Goal: Task Accomplishment & Management: Use online tool/utility

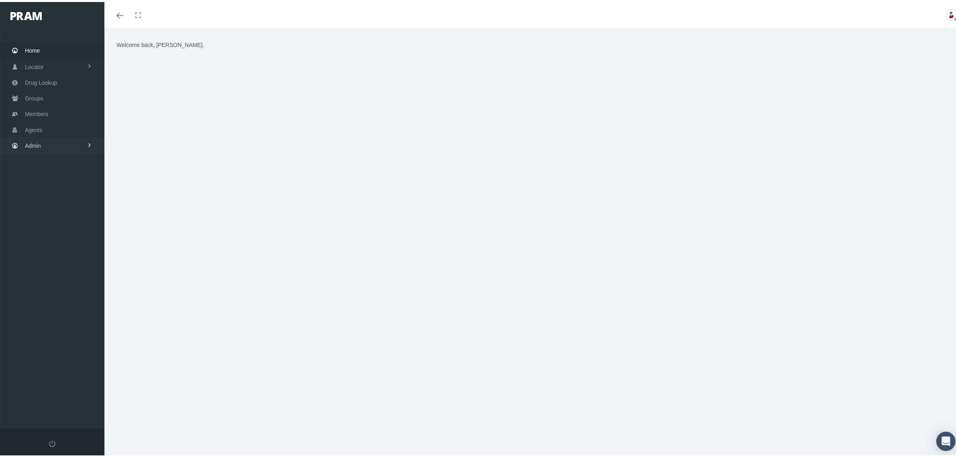
click at [49, 143] on link "Admin" at bounding box center [52, 144] width 104 height 16
click at [71, 187] on link "Claims" at bounding box center [52, 191] width 104 height 14
click at [73, 209] on link "PBM Invoices" at bounding box center [52, 207] width 104 height 14
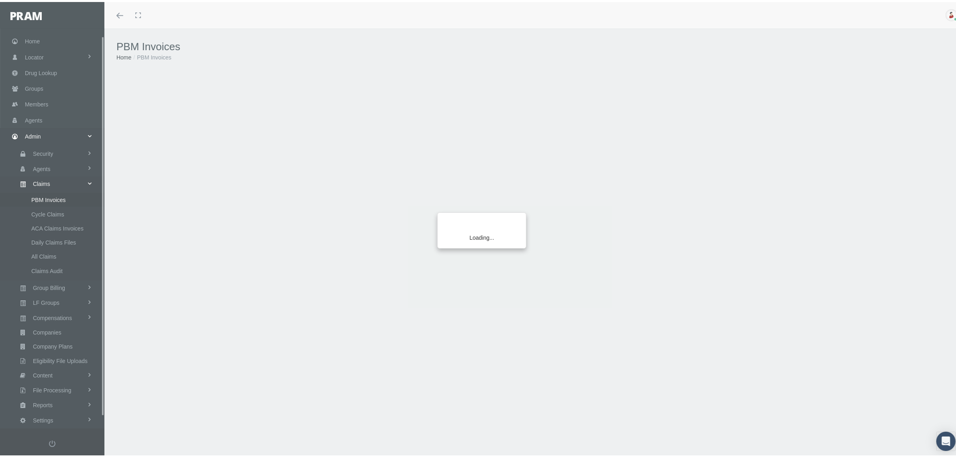
scroll to position [20, 0]
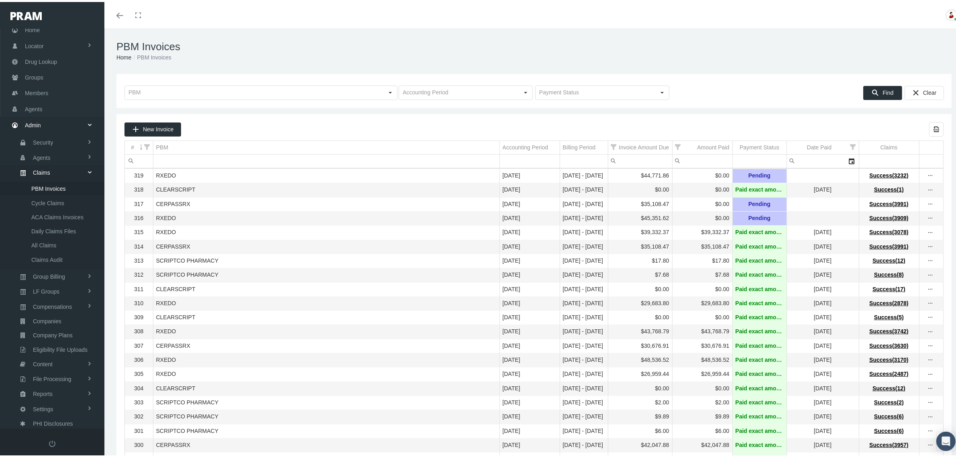
click at [368, 29] on div "PBM Invoices Home PBM Invoices" at bounding box center [533, 49] width 859 height 45
click at [927, 204] on icon "more" at bounding box center [930, 202] width 7 height 7
click at [890, 244] on div "Delete Claims" at bounding box center [889, 246] width 79 height 13
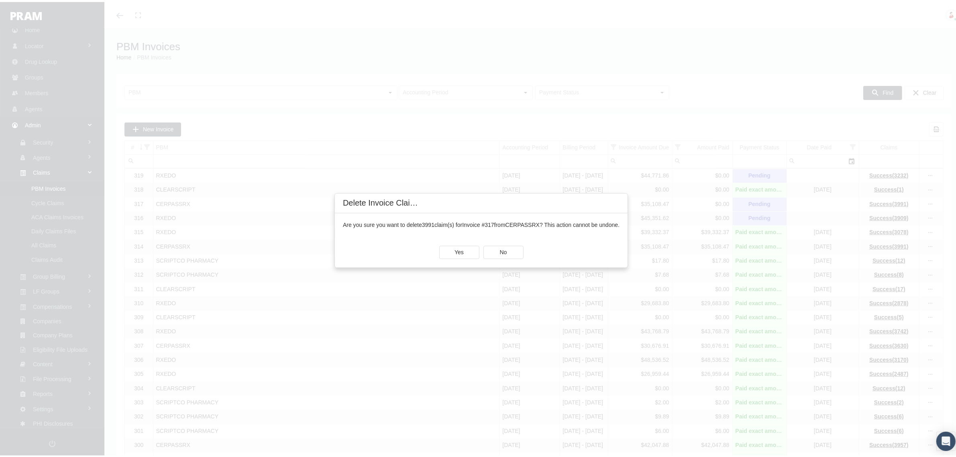
click at [363, 226] on div "Are you sure you want to delete 3991 claim(s) for Invoice #317 from CERPASSRX ?…" at bounding box center [481, 223] width 277 height 8
click at [470, 250] on div "Yes" at bounding box center [459, 250] width 39 height 12
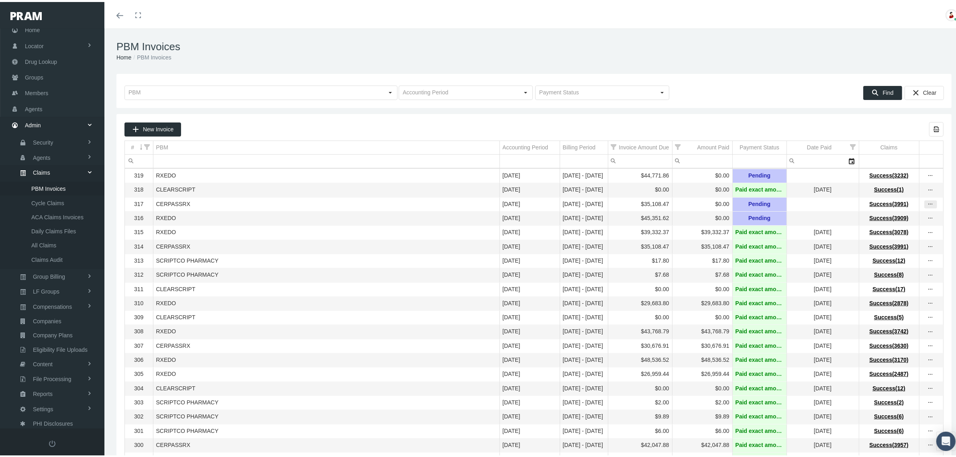
click at [927, 203] on icon "more" at bounding box center [930, 202] width 7 height 7
click at [888, 249] on div "Delete Claims" at bounding box center [889, 246] width 79 height 13
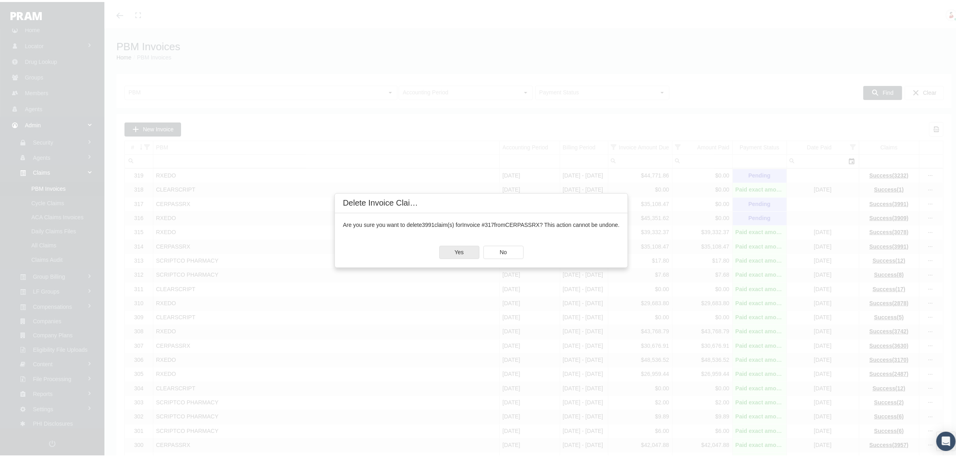
click at [464, 245] on div "Yes" at bounding box center [459, 250] width 39 height 12
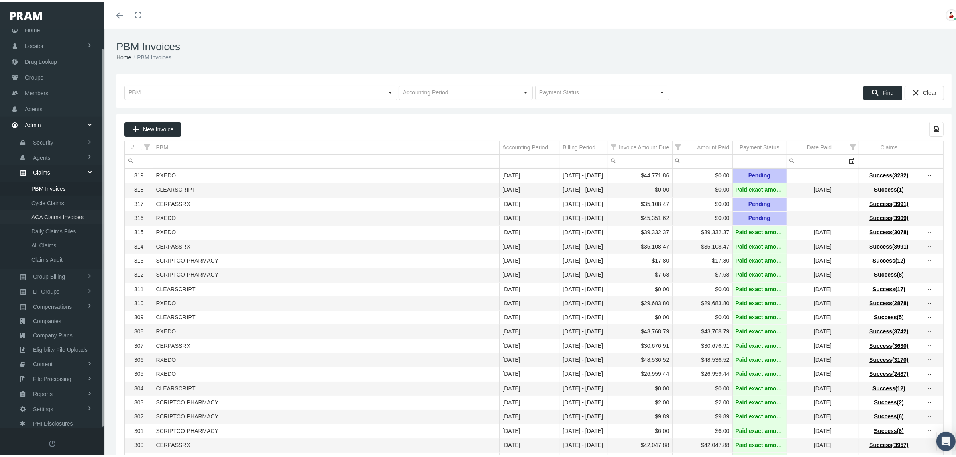
click at [61, 208] on span "ACA Claims Invoices" at bounding box center [57, 215] width 52 height 14
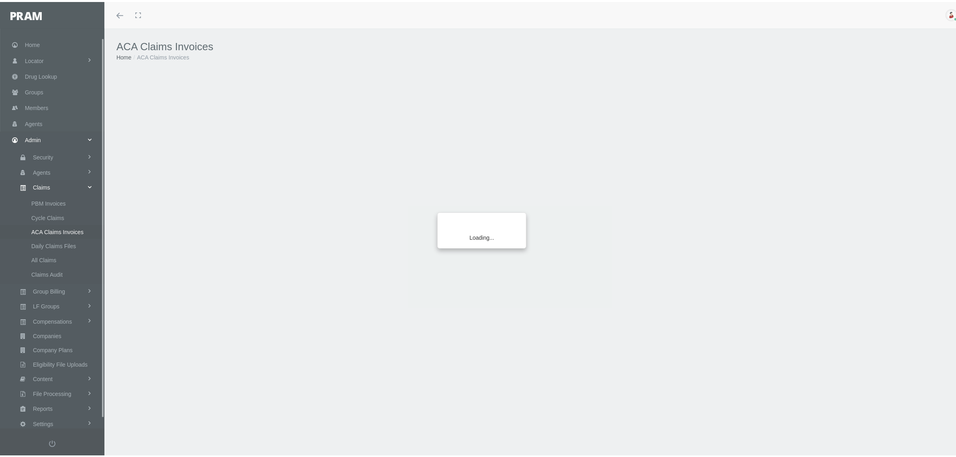
scroll to position [20, 0]
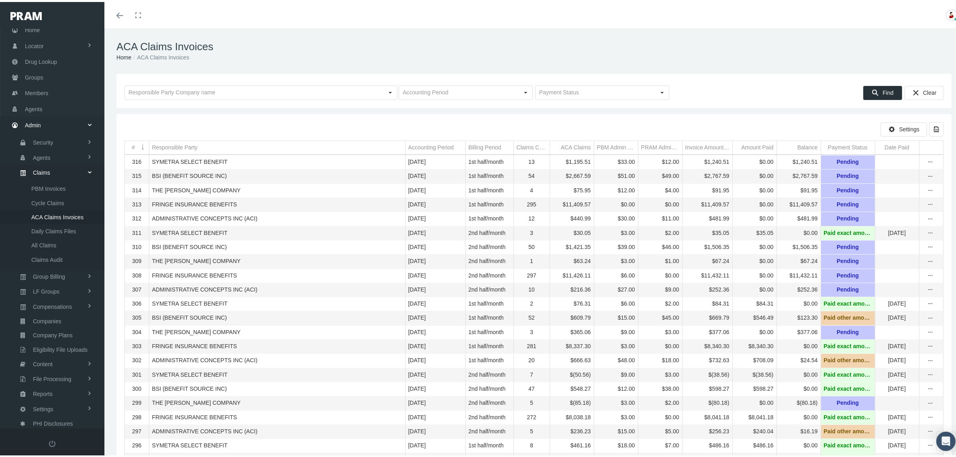
click at [260, 61] on div "ACA Claims Invoices Home ACA Claims Invoices" at bounding box center [533, 49] width 859 height 45
click at [335, 57] on ol "Home ACA Claims Invoices" at bounding box center [533, 55] width 835 height 9
click at [51, 185] on span "PBM Invoices" at bounding box center [48, 187] width 35 height 14
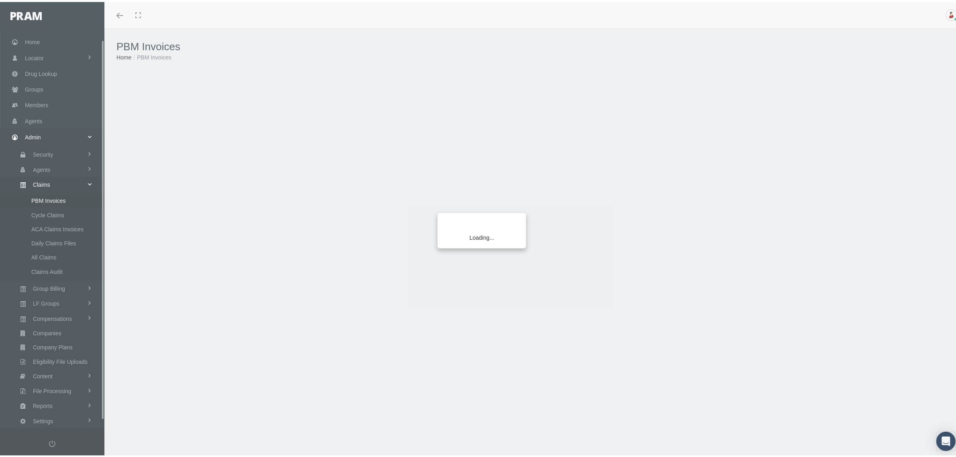
scroll to position [20, 0]
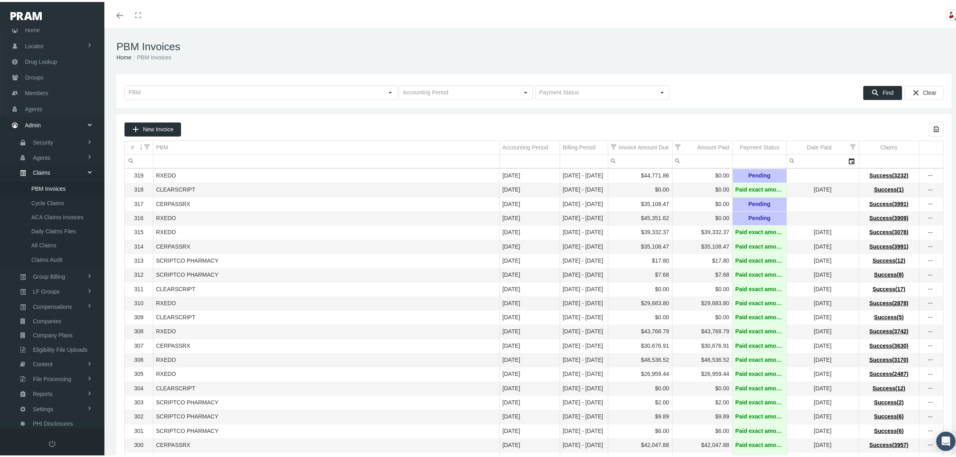
click at [240, 60] on div "PBM Invoices Home PBM Invoices" at bounding box center [533, 49] width 859 height 45
click at [72, 211] on span "ACA Claims Invoices" at bounding box center [57, 215] width 52 height 14
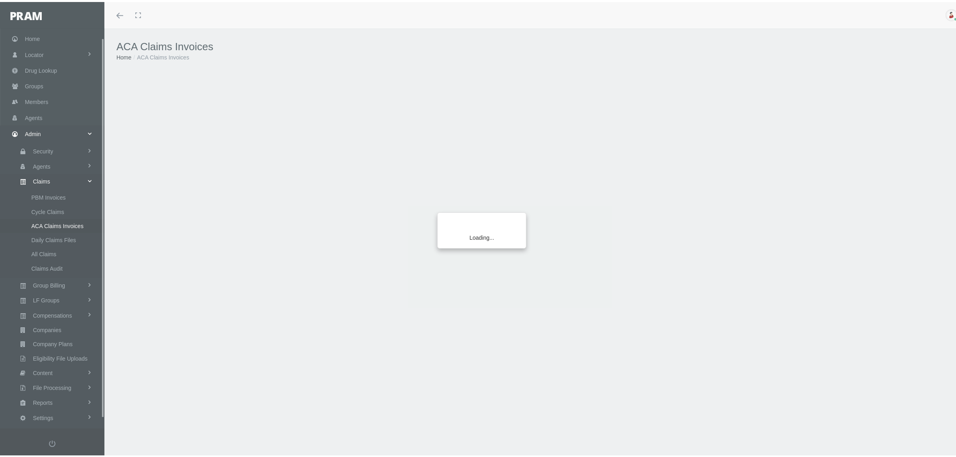
scroll to position [20, 0]
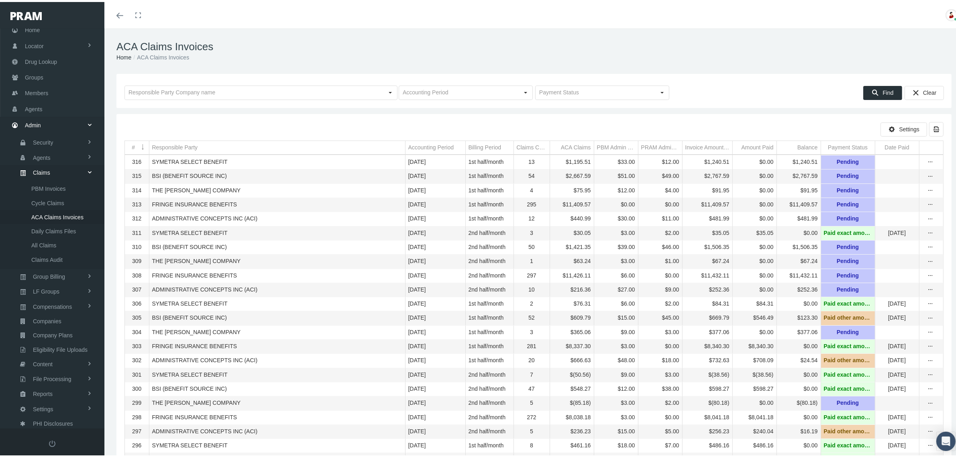
click at [284, 49] on h1 "ACA Claims Invoices" at bounding box center [533, 45] width 835 height 12
click at [49, 186] on span "PBM Invoices" at bounding box center [48, 187] width 35 height 14
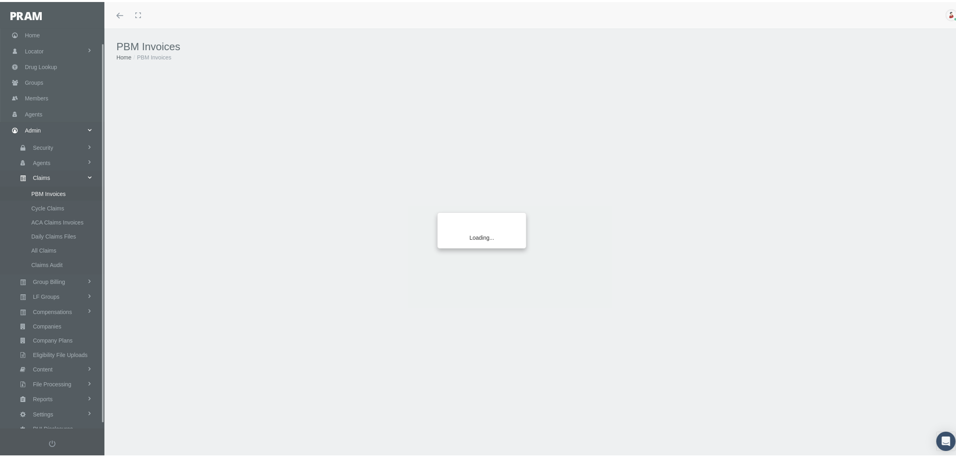
scroll to position [20, 0]
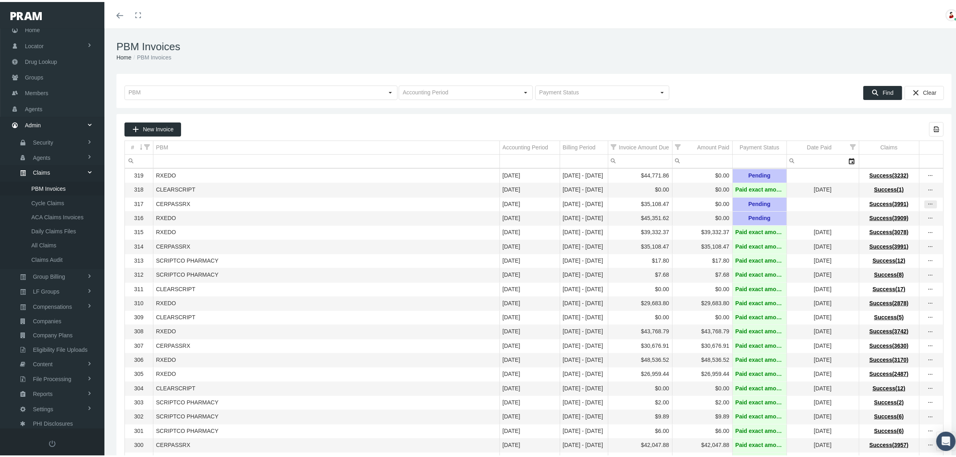
click at [927, 204] on icon "more" at bounding box center [930, 202] width 7 height 7
click at [900, 246] on div "Delete Claims" at bounding box center [889, 246] width 79 height 13
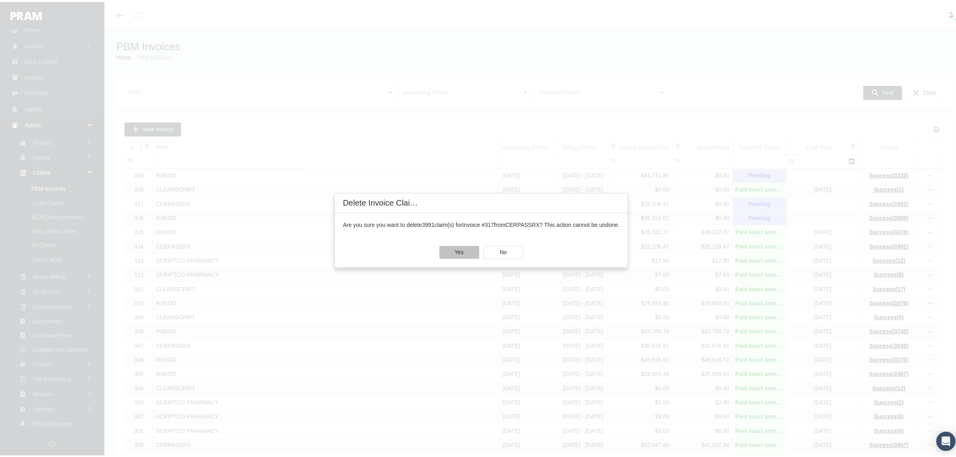
click at [465, 246] on div "Yes" at bounding box center [459, 250] width 39 height 12
